Goal: Information Seeking & Learning: Learn about a topic

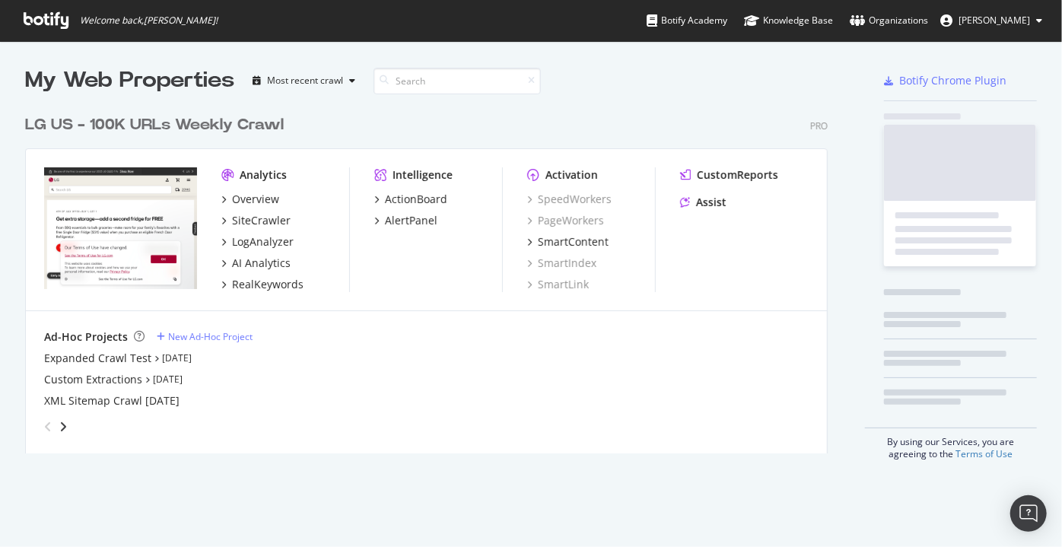
scroll to position [347, 804]
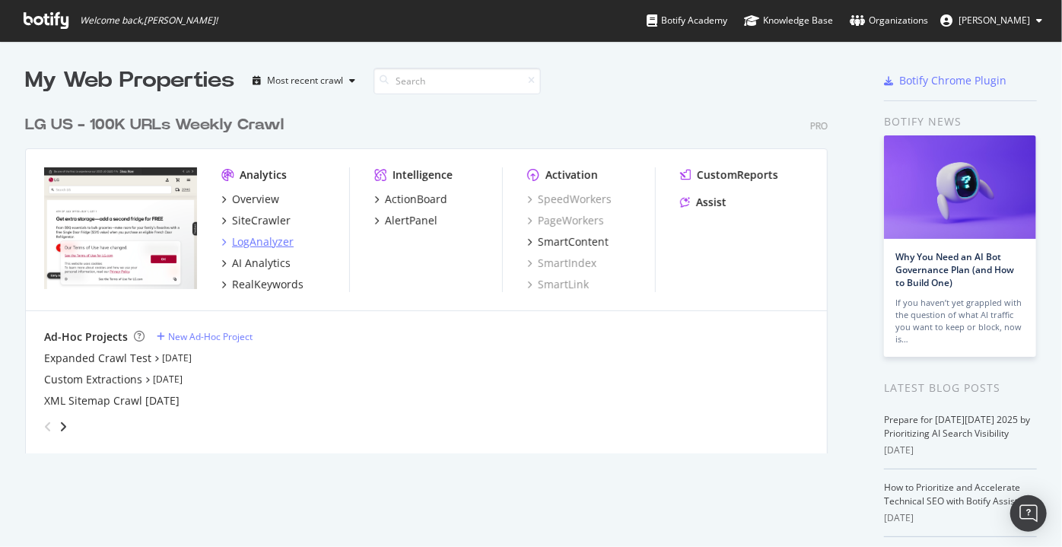
click at [240, 240] on div "LogAnalyzer" at bounding box center [263, 241] width 62 height 15
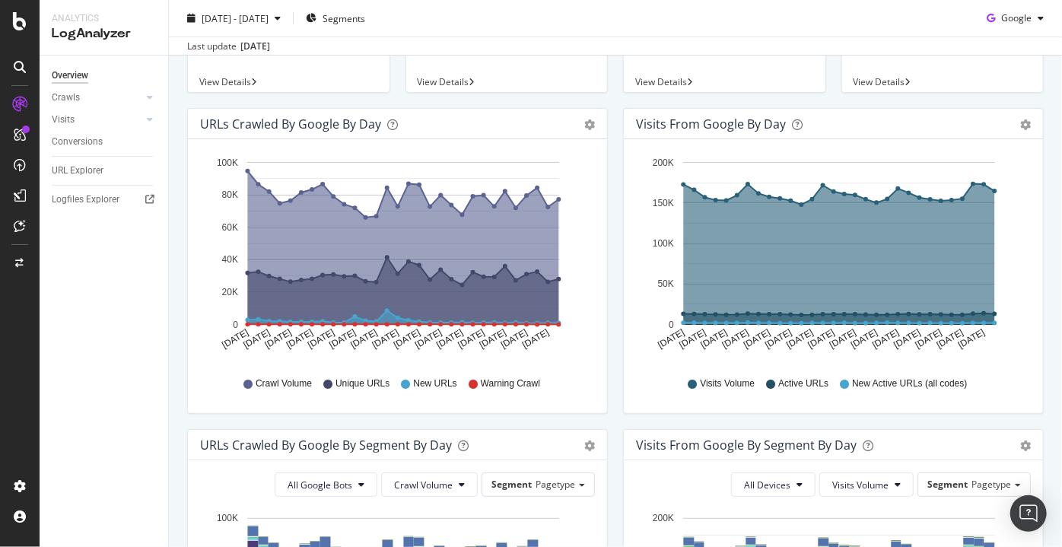
scroll to position [144, 0]
click at [988, 30] on div "2025 Sep. 9th - Oct. 8th Segments Google" at bounding box center [615, 21] width 893 height 30
click at [1001, 21] on span "Google" at bounding box center [1016, 17] width 30 height 13
click at [985, 106] on div "OpenAI" at bounding box center [1005, 105] width 105 height 22
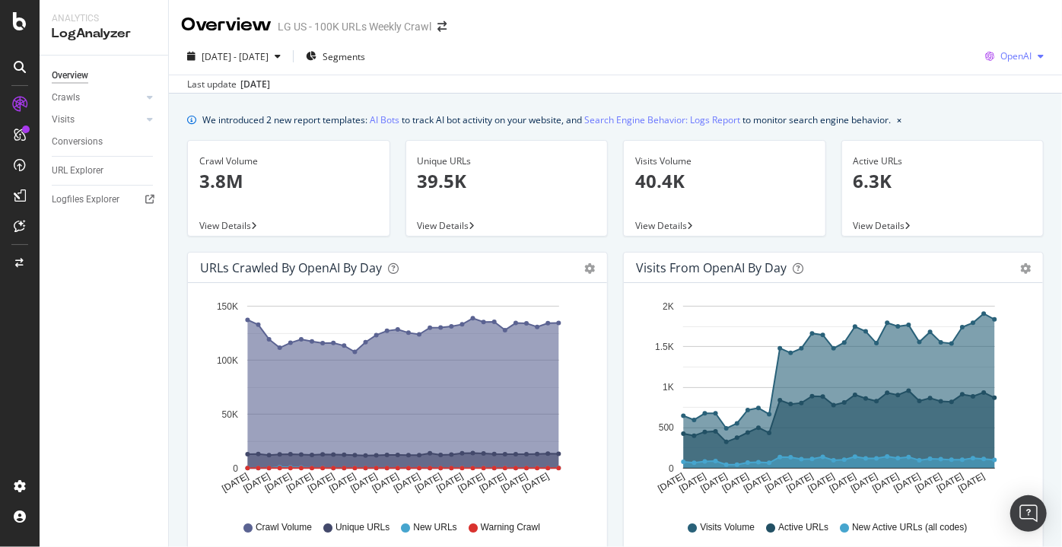
click at [1032, 60] on div "button" at bounding box center [1041, 56] width 18 height 9
click at [993, 78] on div "Google" at bounding box center [1004, 86] width 105 height 22
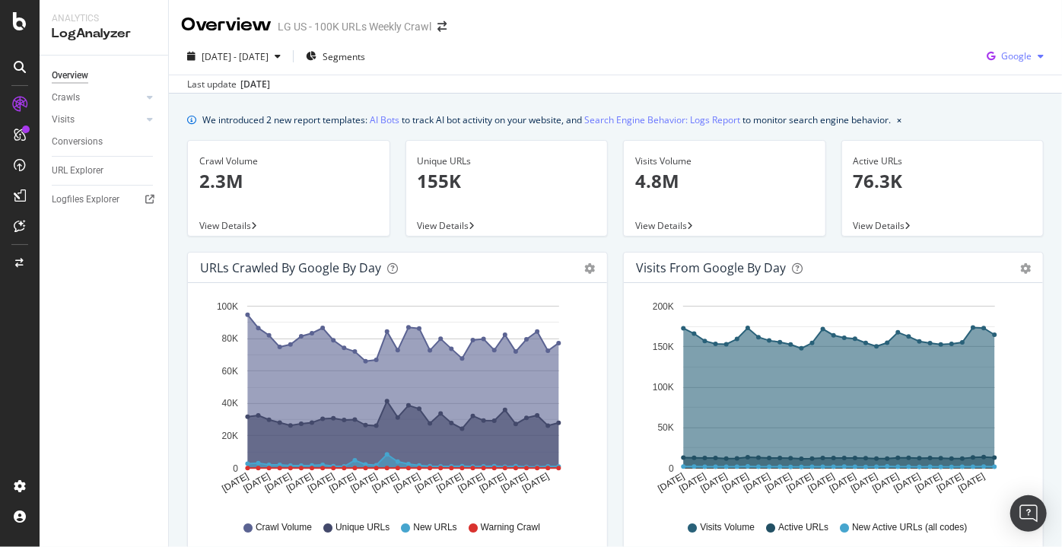
click at [1032, 58] on div "button" at bounding box center [1041, 56] width 18 height 9
click at [992, 137] on span "OpenAI" at bounding box center [1017, 143] width 56 height 14
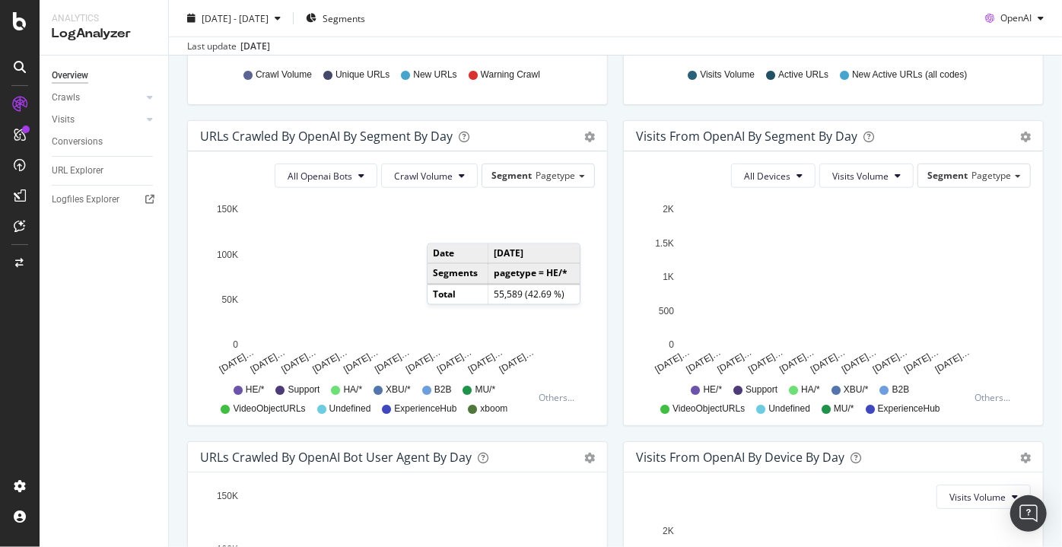
scroll to position [452, 0]
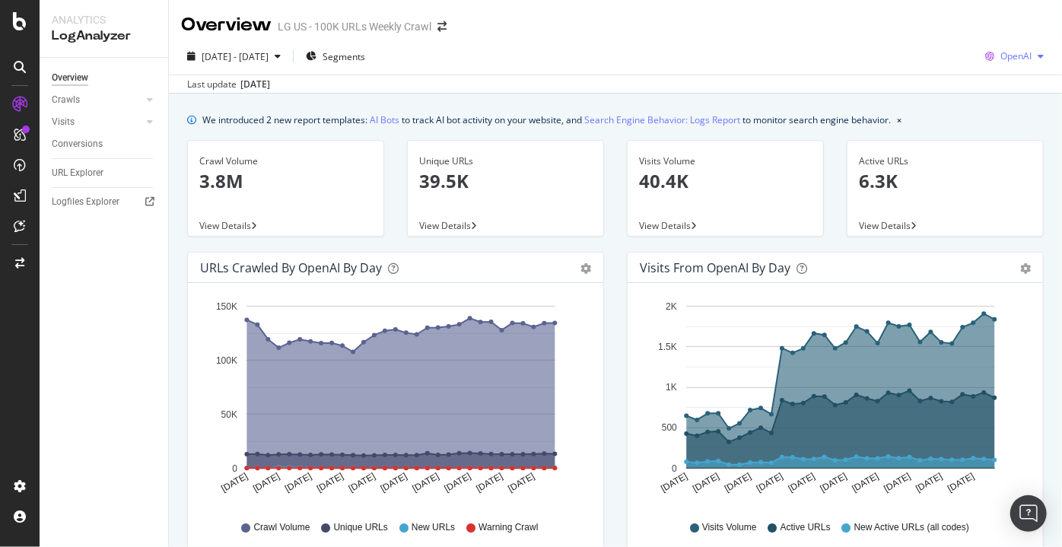
click at [1017, 57] on span "OpenAI" at bounding box center [1016, 55] width 31 height 13
click at [1002, 82] on span "Google" at bounding box center [1017, 87] width 56 height 14
